Goal: Find specific page/section: Find specific page/section

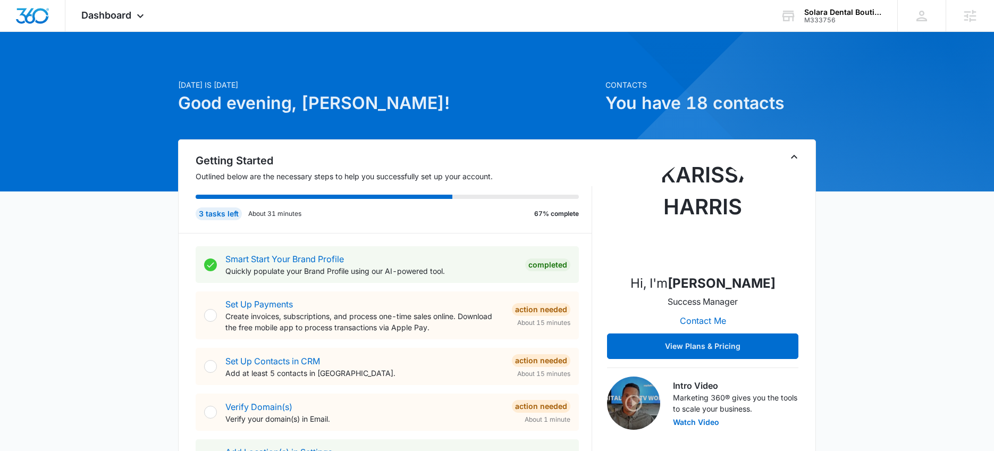
click at [828, 33] on div at bounding box center [972, 255] width 905 height 905
click at [827, 22] on div "M333756" at bounding box center [843, 19] width 78 height 7
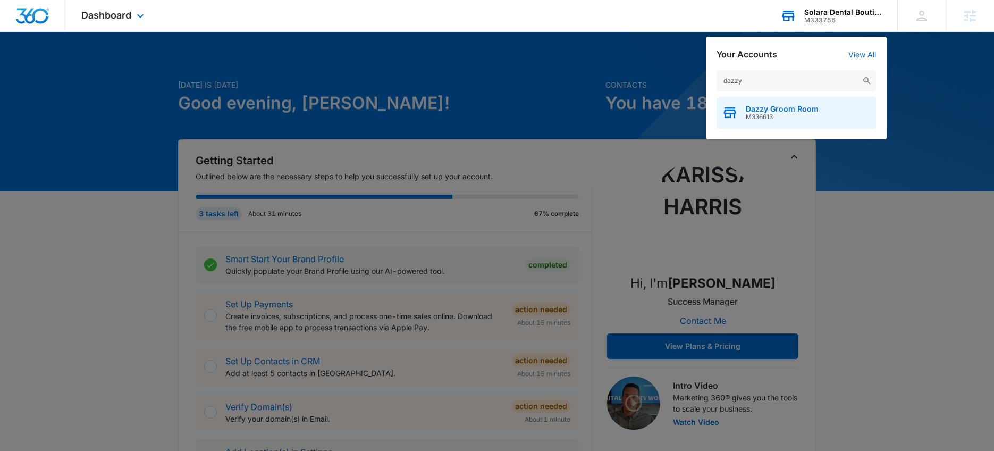
type input "dazzy"
click at [754, 108] on span "Dazzy Groom Room" at bounding box center [782, 109] width 73 height 9
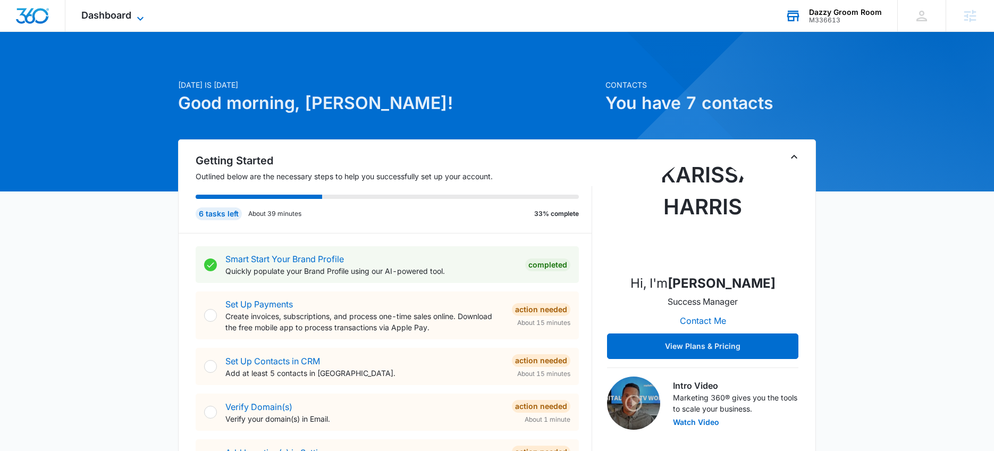
click at [127, 16] on span "Dashboard" at bounding box center [106, 15] width 50 height 11
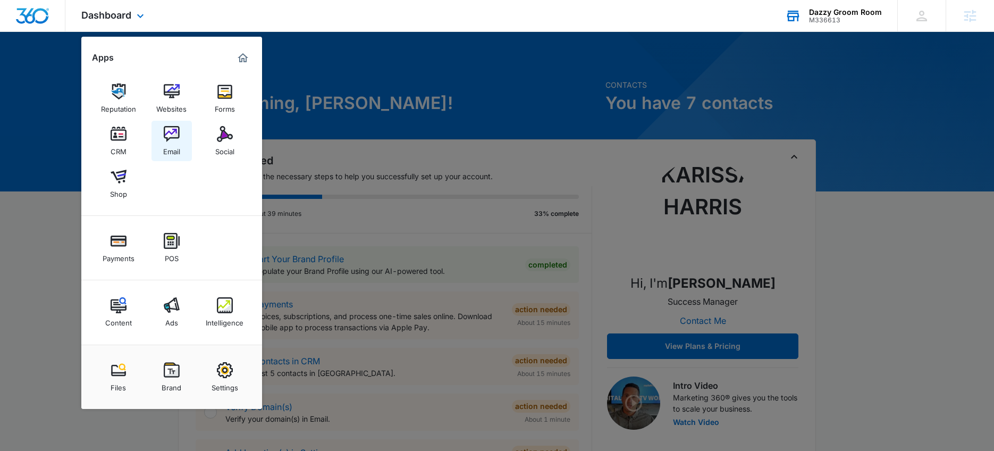
click at [179, 158] on link "Email" at bounding box center [171, 141] width 40 height 40
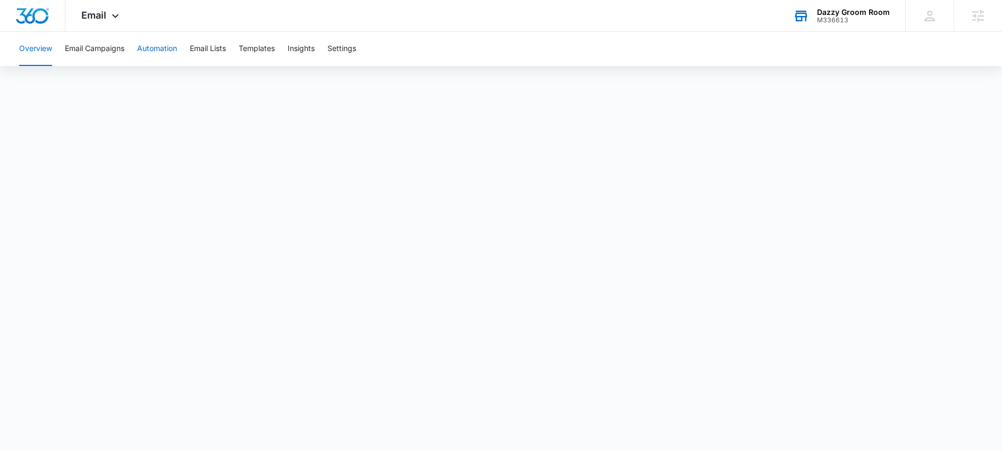
click at [166, 58] on button "Automation" at bounding box center [157, 49] width 40 height 34
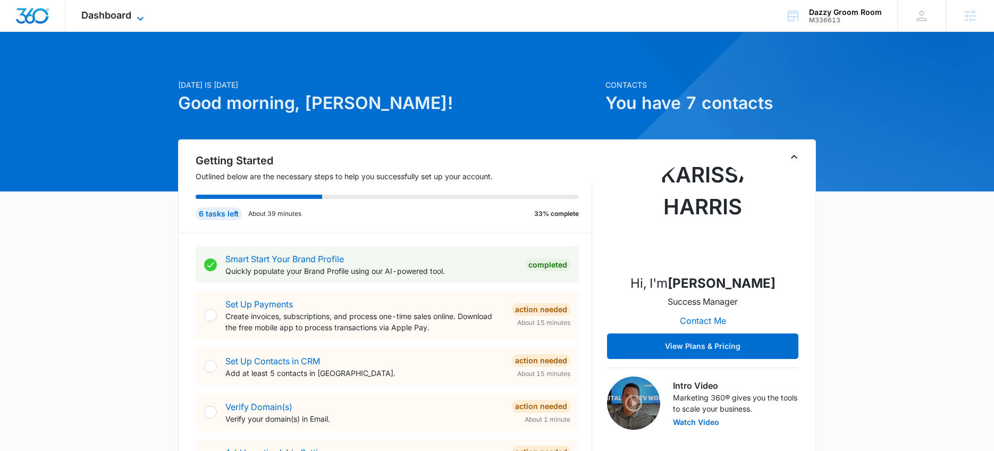
click at [142, 16] on icon at bounding box center [140, 18] width 13 height 13
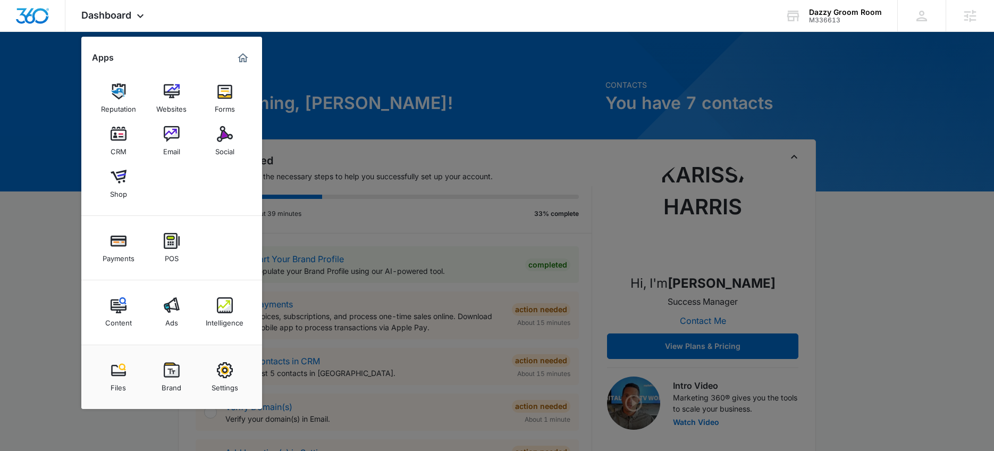
click at [215, 312] on link "Intelligence" at bounding box center [225, 312] width 40 height 40
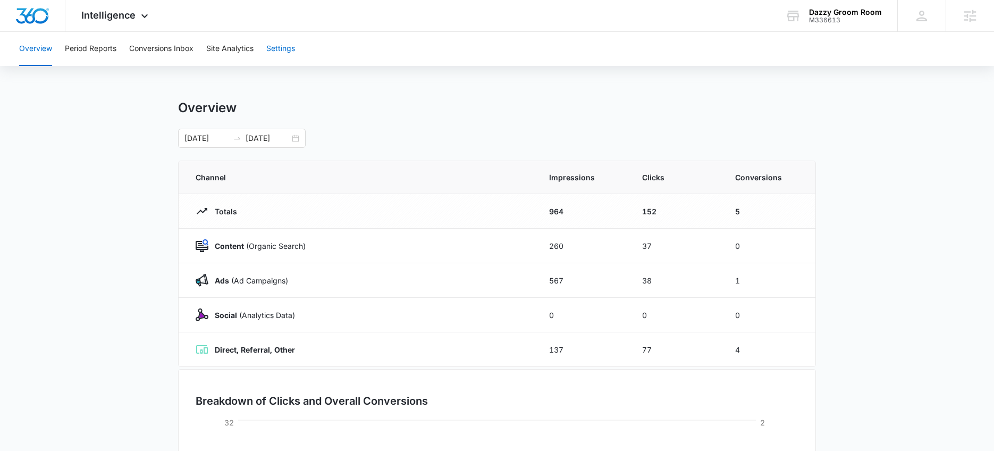
click at [277, 42] on button "Settings" at bounding box center [280, 49] width 29 height 34
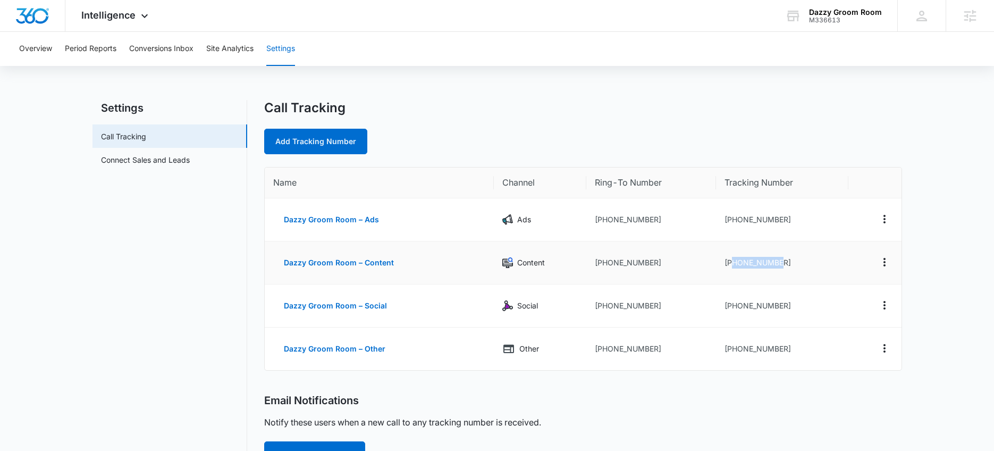
drag, startPoint x: 791, startPoint y: 262, endPoint x: 734, endPoint y: 265, distance: 57.5
click at [734, 265] on td "+17573305924" at bounding box center [782, 262] width 132 height 43
copy td "7573305924"
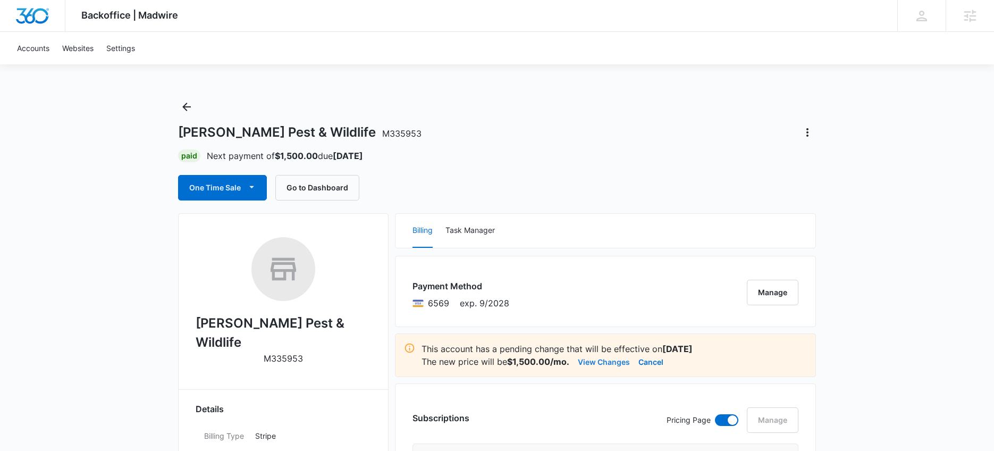
click at [616, 362] on button "View Changes" at bounding box center [604, 361] width 52 height 13
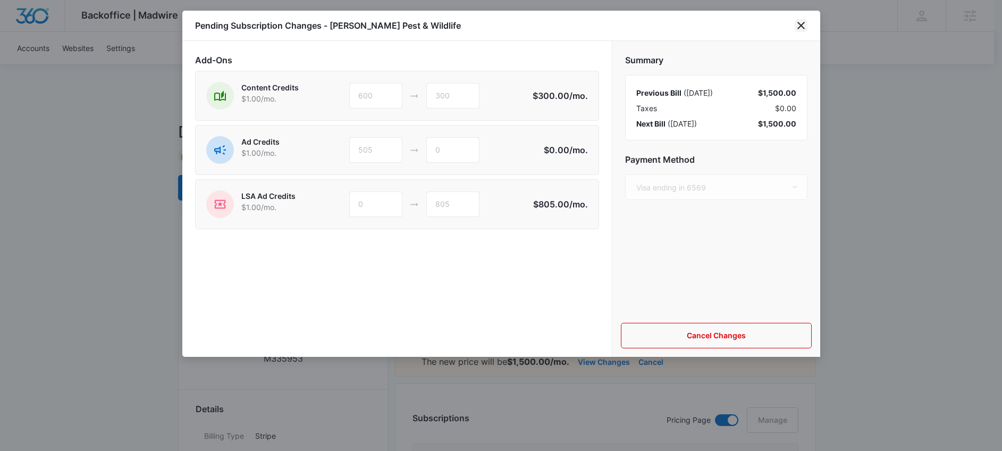
click at [797, 26] on icon "close" at bounding box center [801, 25] width 13 height 13
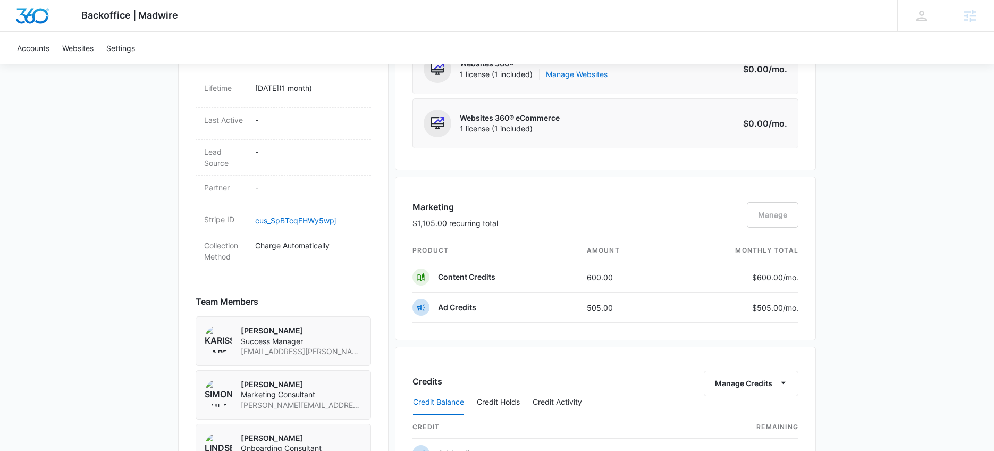
scroll to position [443, 0]
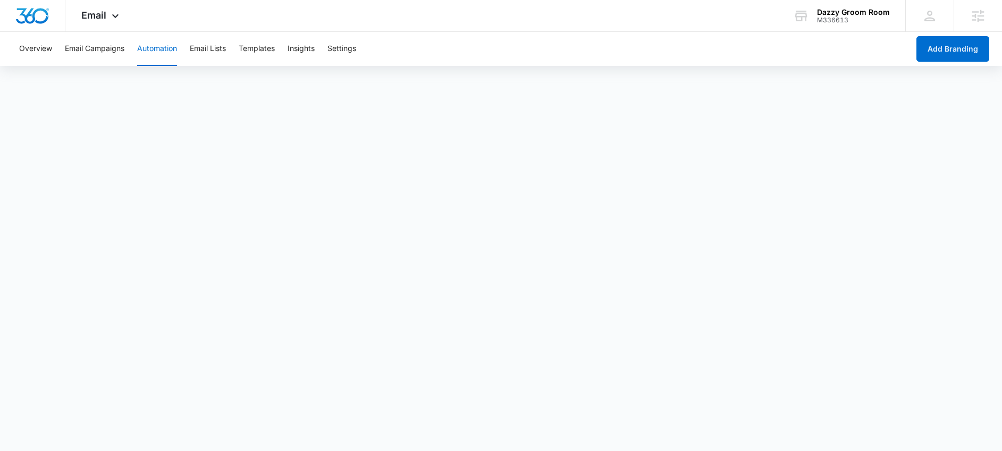
click at [869, 1] on div "Dazzy Groom Room M336613 Your Accounts View All" at bounding box center [841, 15] width 128 height 31
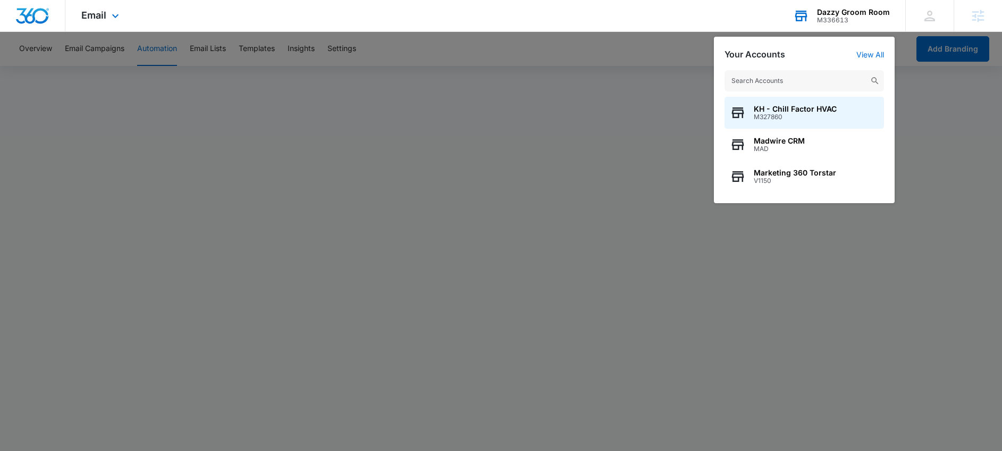
click at [749, 81] on input "text" at bounding box center [803, 80] width 159 height 21
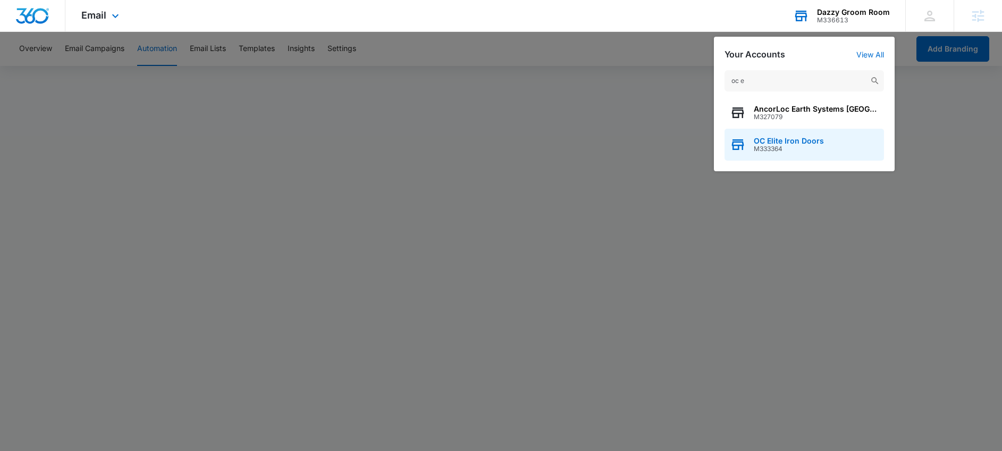
type input "oc e"
click at [797, 138] on span "OC Elite Iron Doors" at bounding box center [789, 141] width 70 height 9
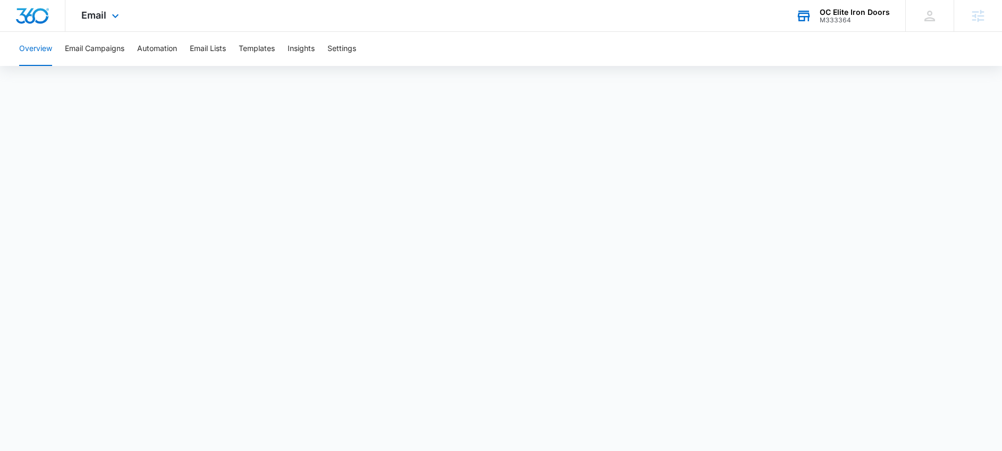
click at [865, 8] on div "OC Elite Iron Doors" at bounding box center [855, 12] width 70 height 9
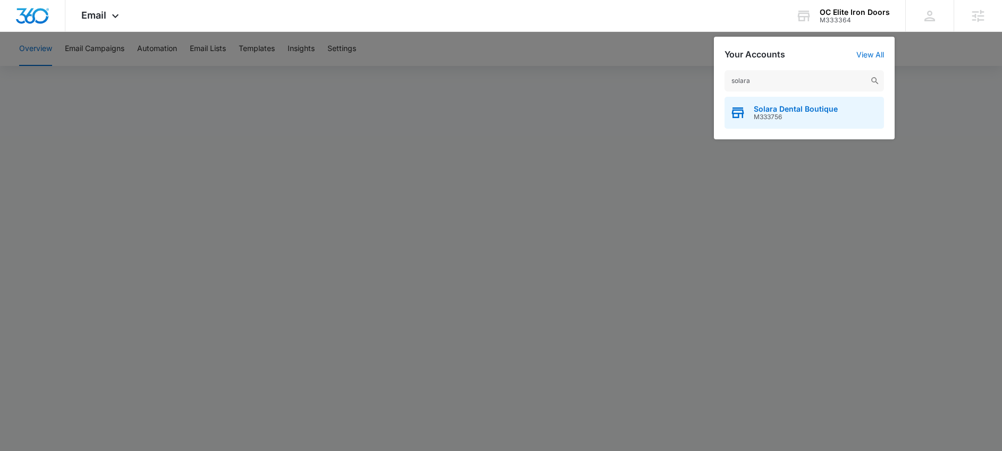
type input "solara"
click at [825, 103] on div "Solara Dental Boutique M333756" at bounding box center [803, 113] width 159 height 32
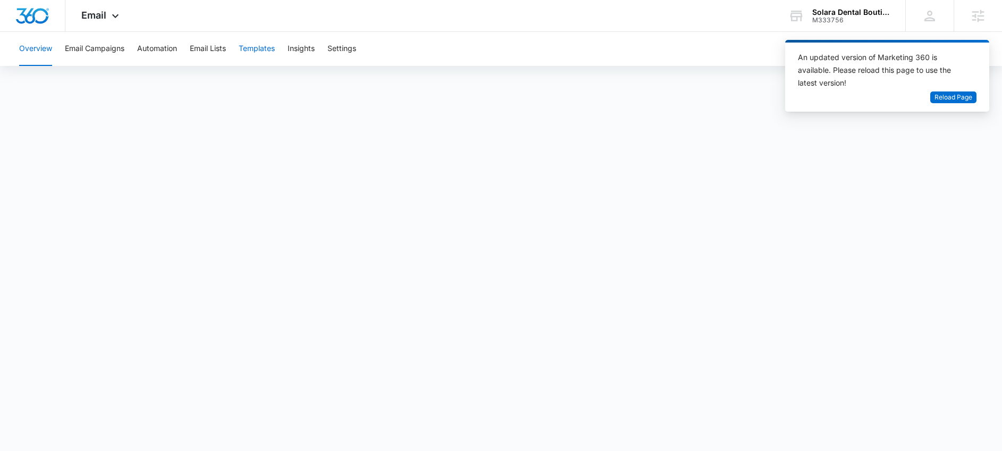
click at [260, 47] on button "Templates" at bounding box center [257, 49] width 36 height 34
